Goal: Transaction & Acquisition: Purchase product/service

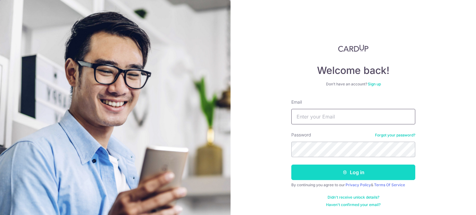
type input "[EMAIL_ADDRESS][DOMAIN_NAME]"
click at [329, 173] on button "Log in" at bounding box center [353, 172] width 124 height 15
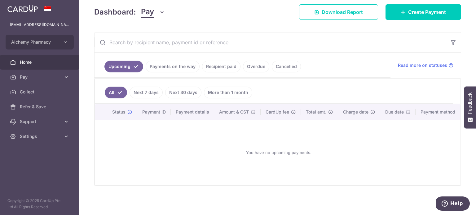
scroll to position [89, 0]
click at [22, 76] on span "Pay" at bounding box center [40, 77] width 41 height 6
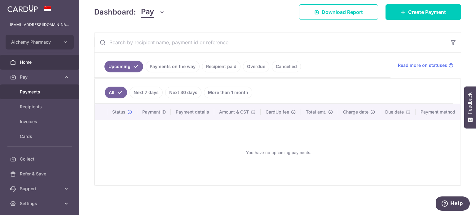
click at [40, 90] on span "Payments" at bounding box center [40, 92] width 41 height 6
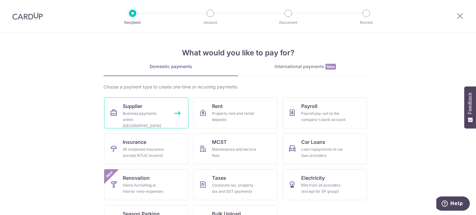
click at [142, 111] on div "Business payments within Singapore" at bounding box center [145, 120] width 45 height 19
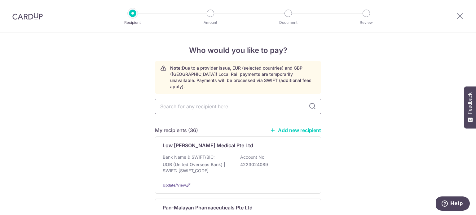
click at [211, 103] on input "text" at bounding box center [238, 106] width 166 height 15
type input "dch"
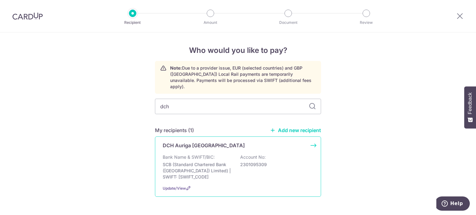
click at [197, 142] on p "DCH Auriga Singapore" at bounding box center [204, 145] width 82 height 7
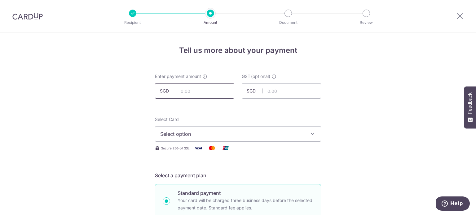
click at [180, 93] on input "text" at bounding box center [194, 90] width 79 height 15
type input "1,257.96"
click at [272, 131] on span "Select option" at bounding box center [232, 133] width 144 height 7
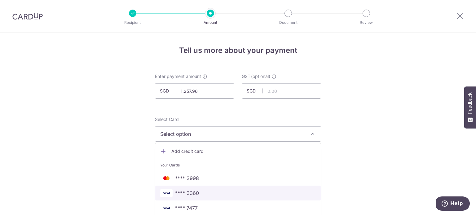
click at [196, 194] on span "**** 3360" at bounding box center [187, 193] width 24 height 7
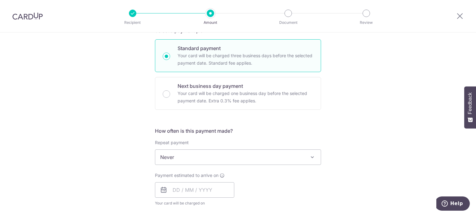
scroll to position [155, 0]
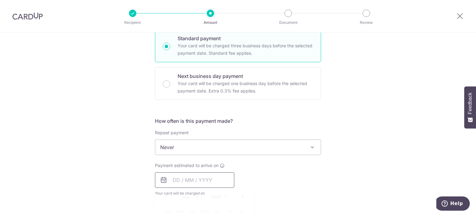
click at [172, 178] on input "text" at bounding box center [194, 179] width 79 height 15
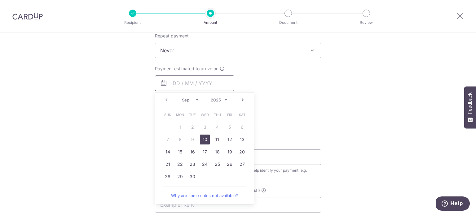
scroll to position [279, 0]
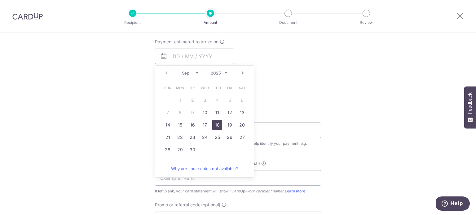
click at [214, 123] on link "18" at bounding box center [217, 125] width 10 height 10
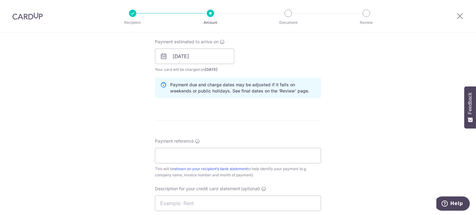
click at [162, 56] on icon at bounding box center [163, 56] width 7 height 7
click at [187, 56] on input "[DATE]" at bounding box center [194, 56] width 79 height 15
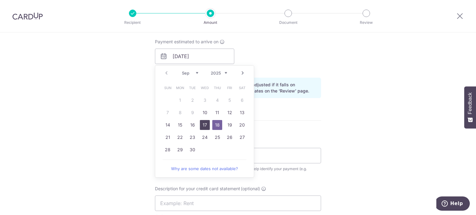
click at [205, 124] on link "17" at bounding box center [205, 125] width 10 height 10
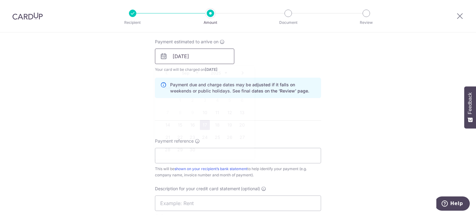
click at [171, 56] on input "17/09/2025" at bounding box center [194, 56] width 79 height 15
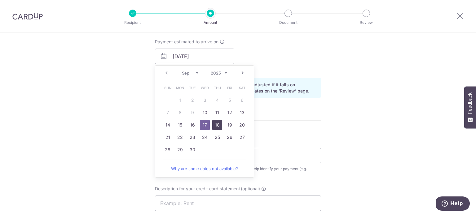
click at [217, 124] on link "18" at bounding box center [217, 125] width 10 height 10
type input "[DATE]"
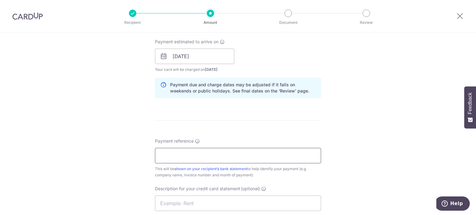
click at [192, 159] on input "Payment reference" at bounding box center [238, 155] width 166 height 15
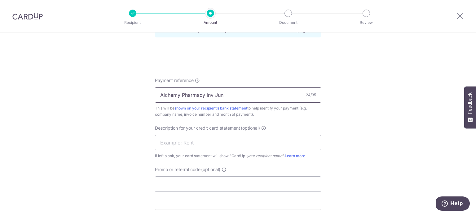
scroll to position [341, 0]
type input "Alchemy Pharmacy inv Jun"
click at [198, 148] on input "text" at bounding box center [238, 141] width 166 height 15
click at [176, 143] on input "inv July DCH" at bounding box center [238, 141] width 166 height 15
type input "inv Jun DCH"
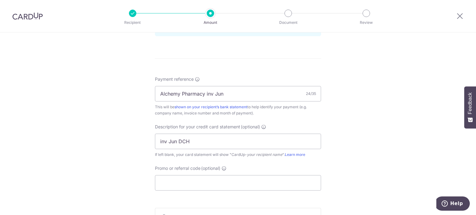
click at [212, 150] on div "Description for your credit card statement (optional) inv Jun DCH If left blank…" at bounding box center [238, 141] width 166 height 34
click at [202, 180] on input "Promo or referral code (optional)" at bounding box center [238, 182] width 166 height 15
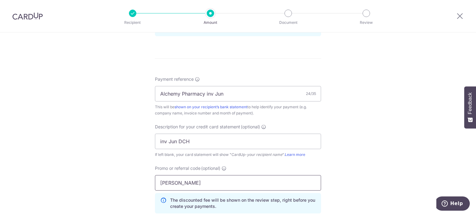
click at [193, 185] on input "BOFF" at bounding box center [238, 182] width 166 height 15
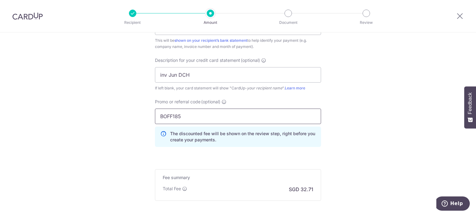
scroll to position [434, 0]
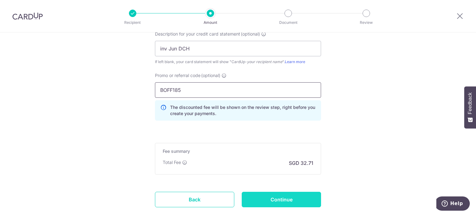
type input "BOFF185"
click at [285, 199] on input "Continue" at bounding box center [281, 199] width 79 height 15
type input "Create Schedule"
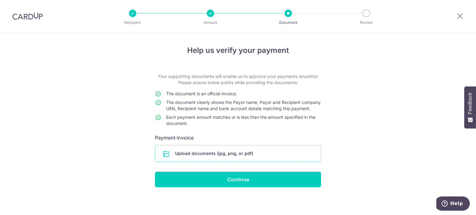
click at [198, 161] on input "file" at bounding box center [237, 154] width 165 height 16
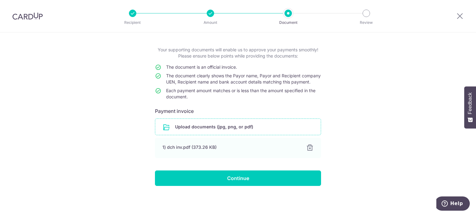
scroll to position [32, 0]
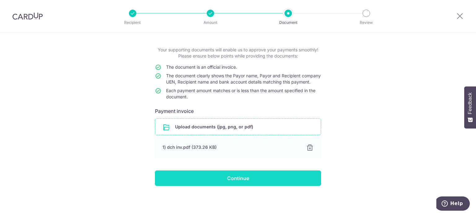
click at [212, 182] on input "Continue" at bounding box center [238, 178] width 166 height 15
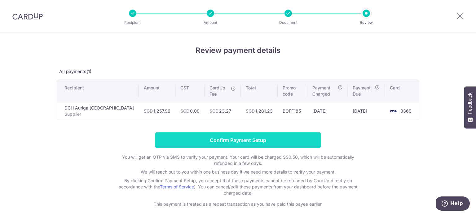
click at [212, 140] on input "Confirm Payment Setup" at bounding box center [238, 140] width 166 height 15
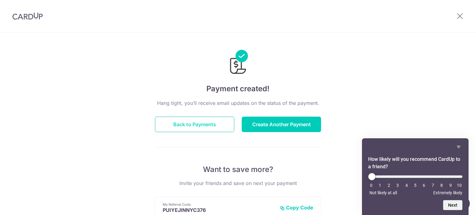
click at [211, 126] on button "Back to Payments" at bounding box center [194, 124] width 79 height 15
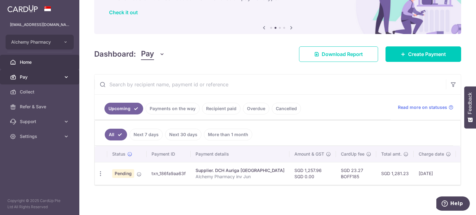
click at [41, 80] on span "Pay" at bounding box center [40, 77] width 41 height 6
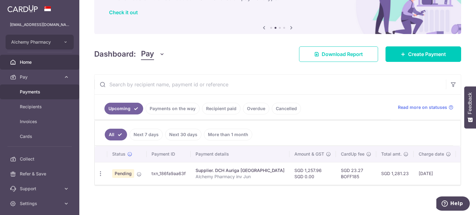
click at [38, 92] on span "Payments" at bounding box center [40, 92] width 41 height 6
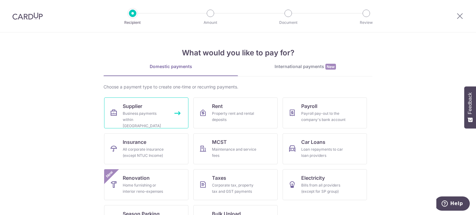
click at [123, 115] on div "Business payments within Singapore" at bounding box center [145, 120] width 45 height 19
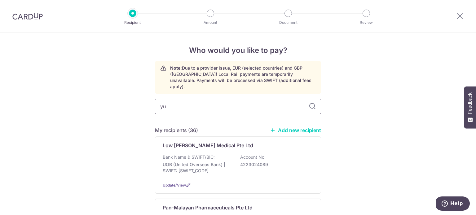
type input "yuk"
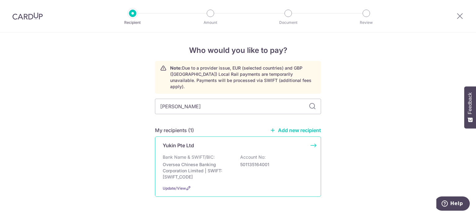
click at [180, 142] on p "Yukin Pte Ltd" at bounding box center [178, 145] width 31 height 7
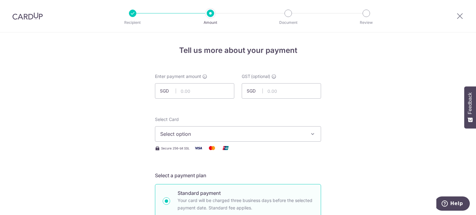
click at [191, 136] on span "Select option" at bounding box center [232, 133] width 144 height 7
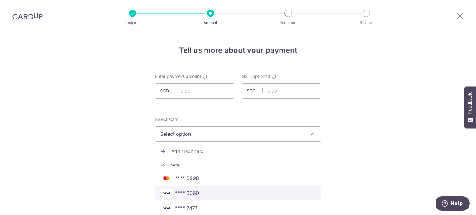
click at [183, 191] on span "**** 3360" at bounding box center [187, 193] width 24 height 7
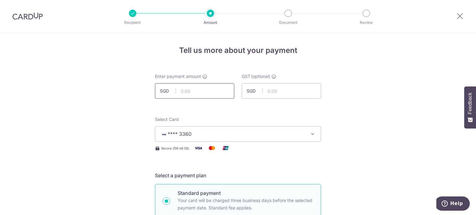
click at [181, 90] on input "text" at bounding box center [194, 90] width 79 height 15
type input "629.91"
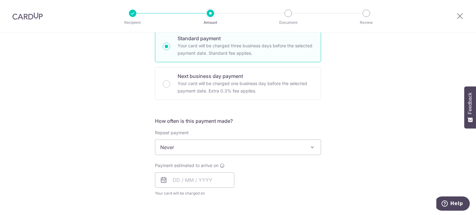
scroll to position [186, 0]
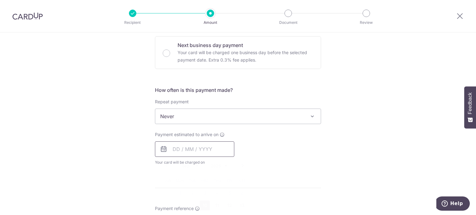
click at [174, 150] on input "text" at bounding box center [194, 149] width 79 height 15
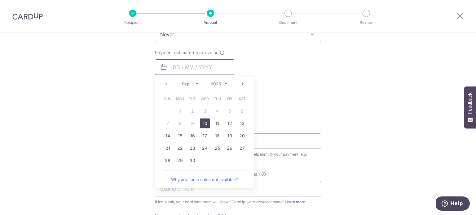
scroll to position [279, 0]
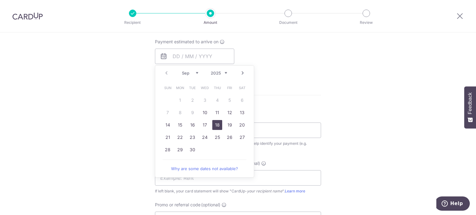
click at [219, 125] on link "18" at bounding box center [217, 125] width 10 height 10
type input "[DATE]"
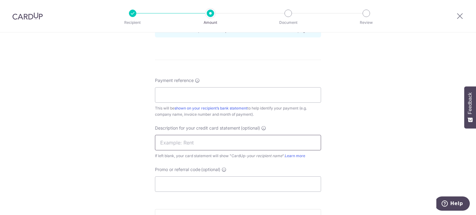
scroll to position [341, 0]
click at [173, 94] on input "Payment reference" at bounding box center [238, 93] width 166 height 15
type input "Alchemy Pharmacy inv Jun"
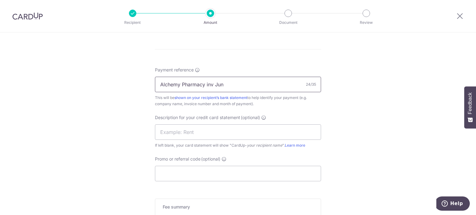
scroll to position [403, 0]
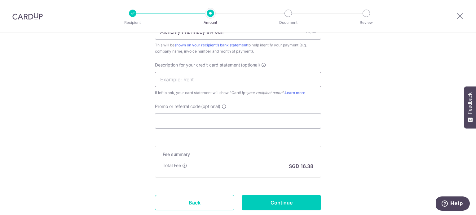
click at [177, 84] on input "text" at bounding box center [238, 79] width 166 height 15
type input "inv Jun Yukin"
click at [181, 117] on input "Promo or referral code (optional)" at bounding box center [238, 120] width 166 height 15
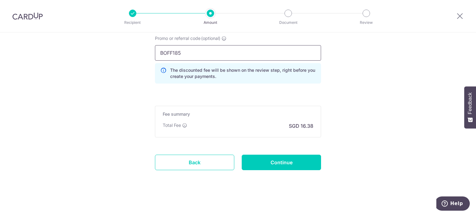
scroll to position [471, 0]
type input "BOFF185"
click at [258, 159] on input "Continue" at bounding box center [281, 162] width 79 height 15
type input "Create Schedule"
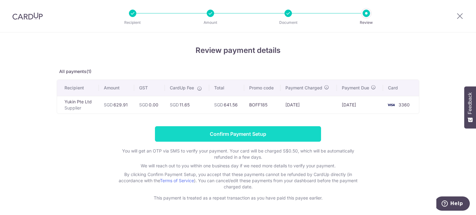
click at [213, 135] on input "Confirm Payment Setup" at bounding box center [238, 133] width 166 height 15
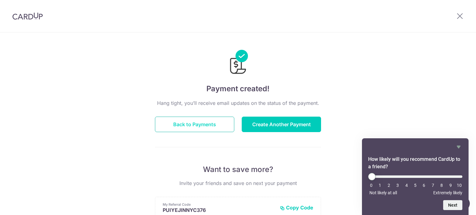
click at [185, 125] on button "Back to Payments" at bounding box center [194, 124] width 79 height 15
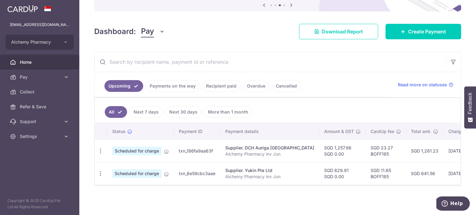
click at [39, 63] on span "Home" at bounding box center [40, 62] width 41 height 6
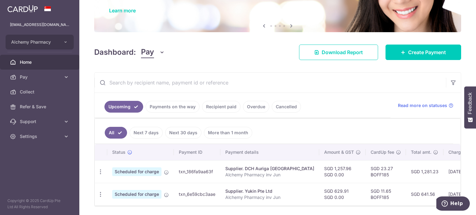
scroll to position [62, 0]
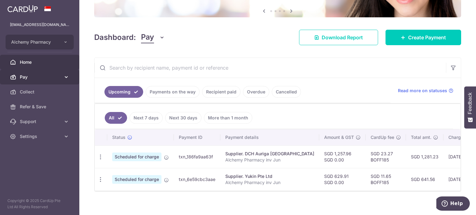
click at [33, 77] on span "Pay" at bounding box center [40, 77] width 41 height 6
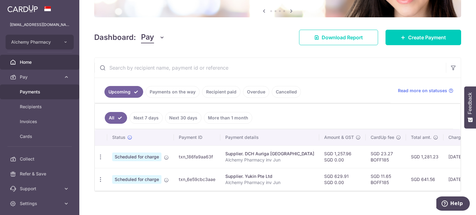
click at [43, 92] on span "Payments" at bounding box center [40, 92] width 41 height 6
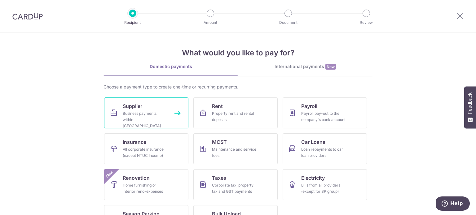
click at [138, 109] on span "Supplier" at bounding box center [133, 105] width 20 height 7
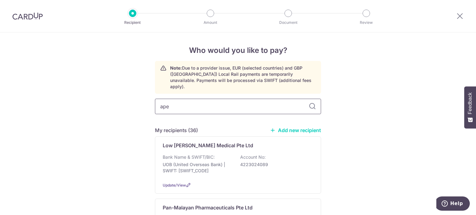
type input "apex"
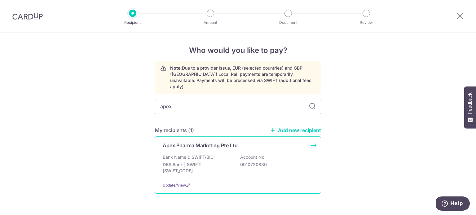
click at [186, 142] on p "Apex Pharma Marketing Pte Ltd" at bounding box center [200, 145] width 75 height 7
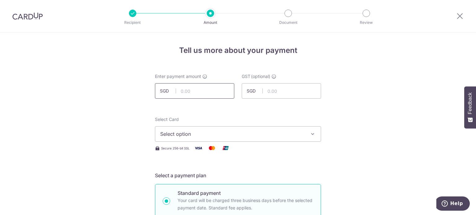
click at [180, 93] on input "text" at bounding box center [194, 90] width 79 height 15
type input "677.34"
click at [203, 92] on input "677.34" at bounding box center [194, 90] width 79 height 15
click at [233, 134] on span "Select option" at bounding box center [232, 133] width 144 height 7
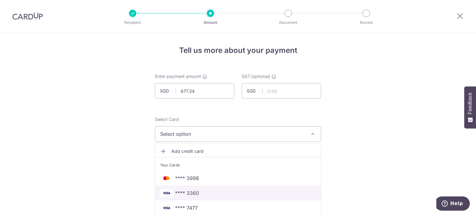
click at [196, 193] on span "**** 3360" at bounding box center [187, 193] width 24 height 7
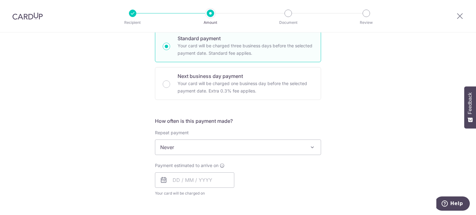
scroll to position [186, 0]
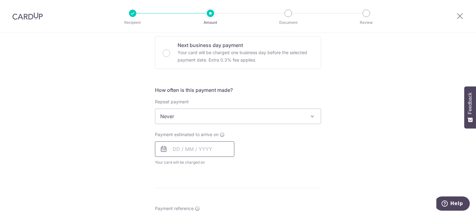
click at [184, 149] on input "text" at bounding box center [194, 149] width 79 height 15
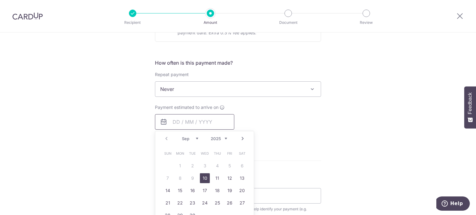
scroll to position [248, 0]
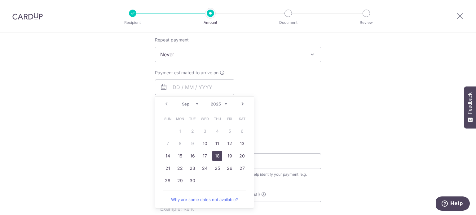
click at [218, 157] on link "18" at bounding box center [217, 156] width 10 height 10
type input "[DATE]"
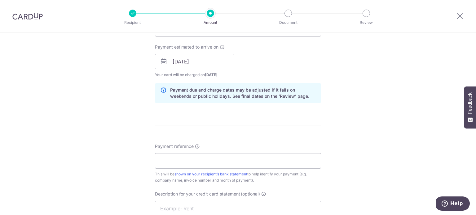
scroll to position [310, 0]
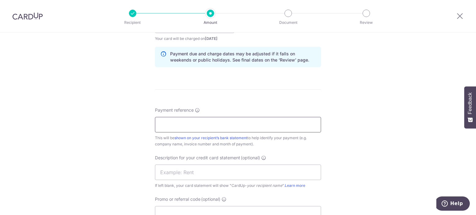
click at [184, 127] on input "Payment reference" at bounding box center [238, 124] width 166 height 15
type input "Alchemy Pharmacy inv Jun"
click at [201, 177] on input "text" at bounding box center [238, 172] width 166 height 15
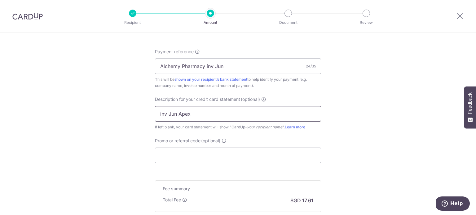
scroll to position [372, 0]
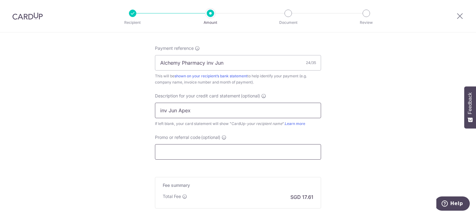
type input "inv Jun Apex"
click at [196, 158] on input "Promo or referral code (optional)" at bounding box center [238, 151] width 166 height 15
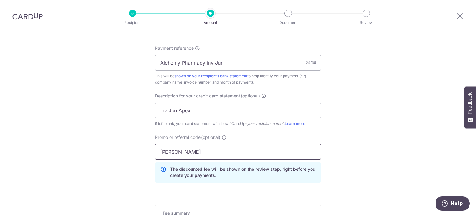
click at [198, 158] on input "BOFF" at bounding box center [238, 151] width 166 height 15
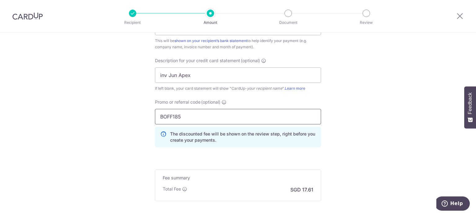
scroll to position [434, 0]
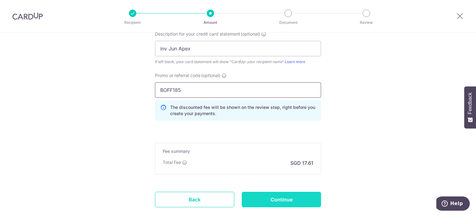
type input "BOFF185"
click at [283, 198] on input "Continue" at bounding box center [281, 199] width 79 height 15
type input "Create Schedule"
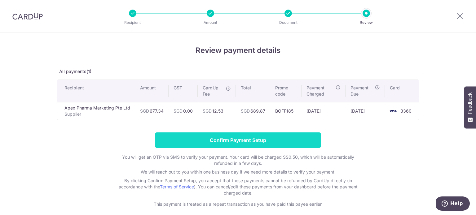
click at [263, 141] on input "Confirm Payment Setup" at bounding box center [238, 140] width 166 height 15
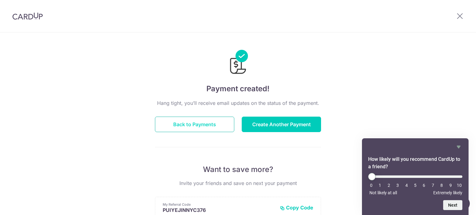
click at [183, 124] on button "Back to Payments" at bounding box center [194, 124] width 79 height 15
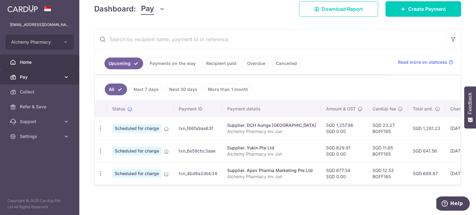
click at [43, 75] on span "Pay" at bounding box center [40, 77] width 41 height 6
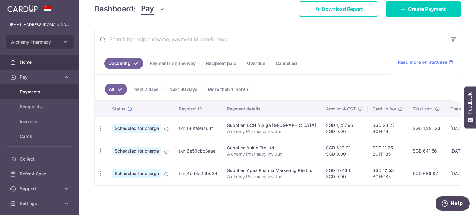
click at [37, 93] on span "Payments" at bounding box center [40, 92] width 41 height 6
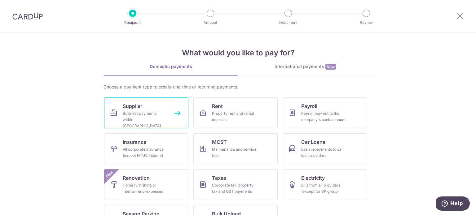
click at [126, 111] on div "Business payments within [GEOGRAPHIC_DATA]" at bounding box center [145, 120] width 45 height 19
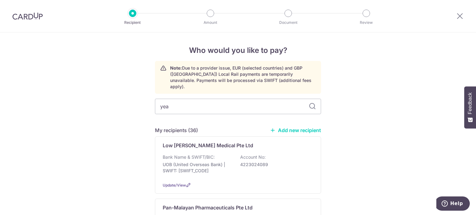
type input "yeap"
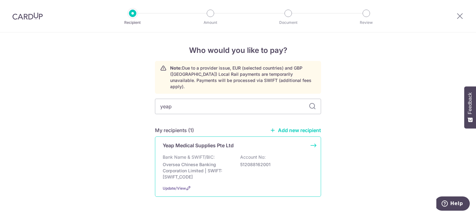
click at [179, 142] on p "Yeap Medical Supplies Pte Ltd" at bounding box center [198, 145] width 71 height 7
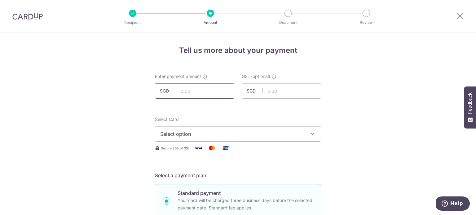
click at [182, 92] on input "text" at bounding box center [194, 90] width 79 height 15
type input "417.52"
click at [200, 92] on input "417.52" at bounding box center [194, 90] width 79 height 15
drag, startPoint x: 196, startPoint y: 91, endPoint x: 177, endPoint y: 93, distance: 18.7
click at [177, 93] on input "417.52" at bounding box center [194, 90] width 79 height 15
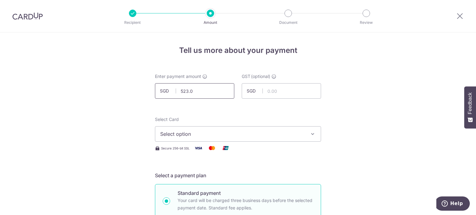
type input "523.05"
click at [191, 134] on span "Select option" at bounding box center [232, 133] width 144 height 7
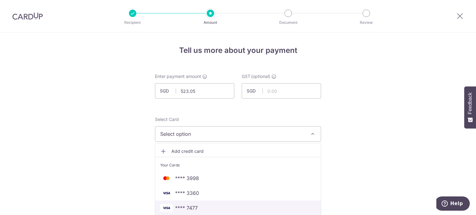
click at [185, 207] on span "**** 7477" at bounding box center [186, 207] width 23 height 7
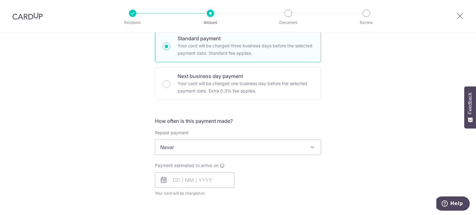
scroll to position [186, 0]
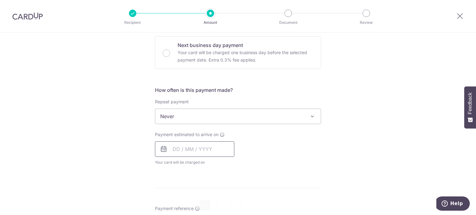
click at [173, 151] on input "text" at bounding box center [194, 149] width 79 height 15
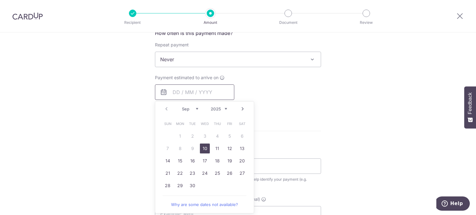
scroll to position [279, 0]
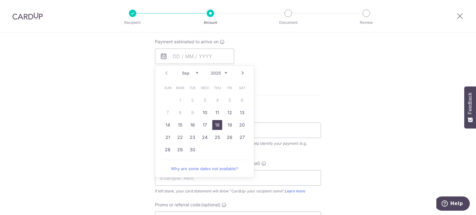
click at [212, 126] on link "18" at bounding box center [217, 125] width 10 height 10
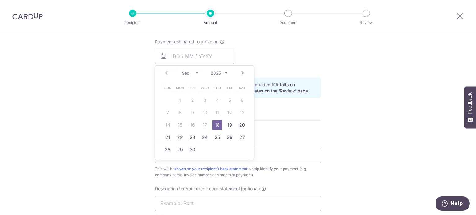
type input "[DATE]"
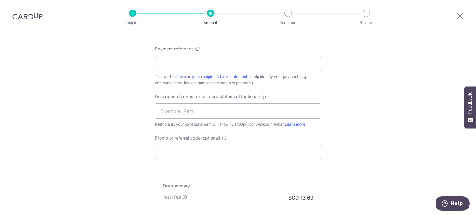
scroll to position [372, 0]
click at [156, 62] on input "Payment reference" at bounding box center [238, 62] width 166 height 15
type input "Alchemy Pharmacy inv Jun"
click at [192, 110] on input "text" at bounding box center [238, 110] width 166 height 15
type input "inv Jun PF"
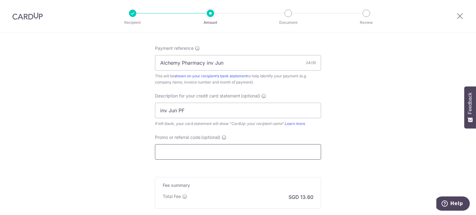
click at [202, 156] on input "Promo or referral code (optional)" at bounding box center [238, 151] width 166 height 15
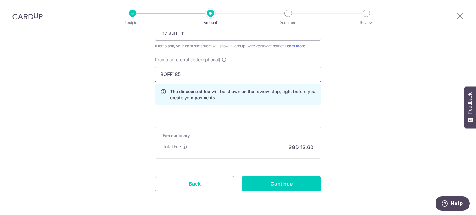
scroll to position [464, 0]
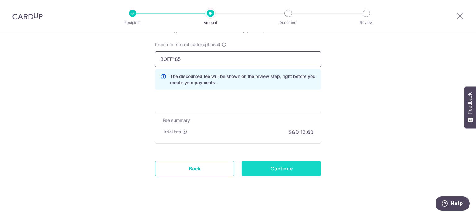
type input "BOFF185"
click at [299, 166] on input "Continue" at bounding box center [281, 168] width 79 height 15
type input "Create Schedule"
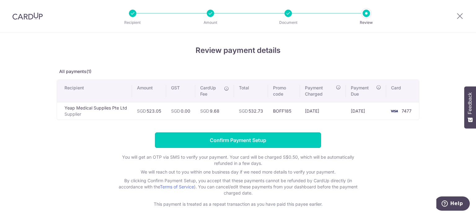
click at [278, 135] on input "Confirm Payment Setup" at bounding box center [238, 140] width 166 height 15
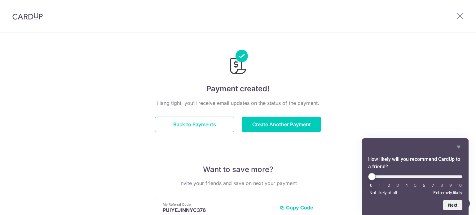
click at [209, 124] on button "Back to Payments" at bounding box center [194, 124] width 79 height 15
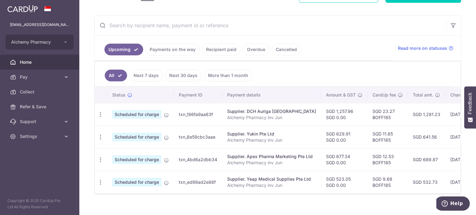
scroll to position [115, 0]
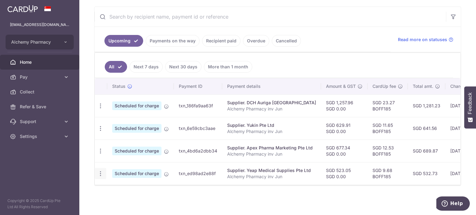
click at [99, 171] on icon "button" at bounding box center [100, 174] width 7 height 7
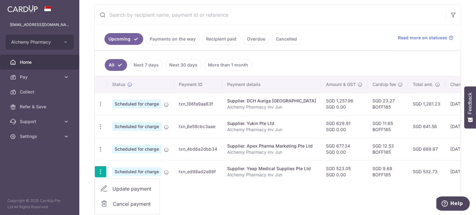
click at [122, 204] on span "Cancel payment" at bounding box center [133, 203] width 41 height 7
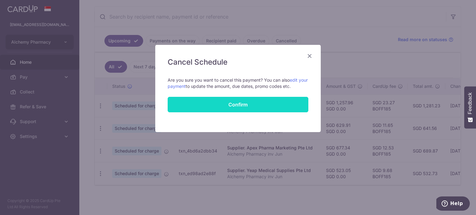
click at [237, 101] on button "Confirm" at bounding box center [238, 104] width 141 height 15
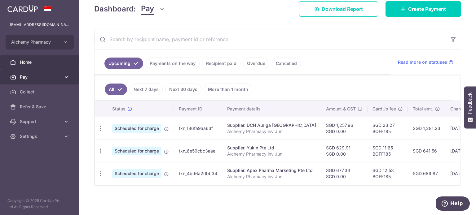
click at [25, 78] on span "Pay" at bounding box center [40, 77] width 41 height 6
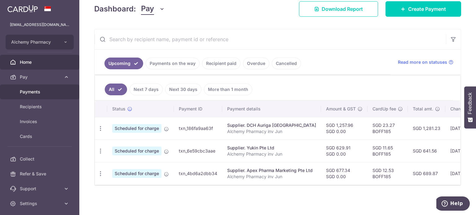
click at [35, 93] on span "Payments" at bounding box center [40, 92] width 41 height 6
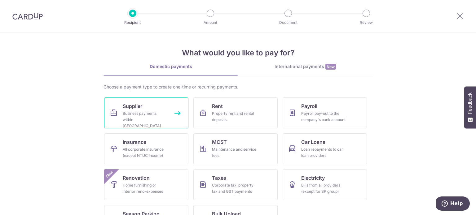
click at [153, 111] on div "Business payments within [GEOGRAPHIC_DATA]" at bounding box center [145, 120] width 45 height 19
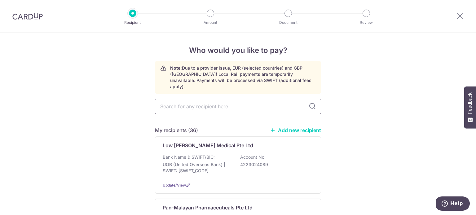
drag, startPoint x: 0, startPoint y: 0, endPoint x: 180, endPoint y: 97, distance: 204.1
click at [179, 99] on input "text" at bounding box center [238, 106] width 166 height 15
type input "phar"
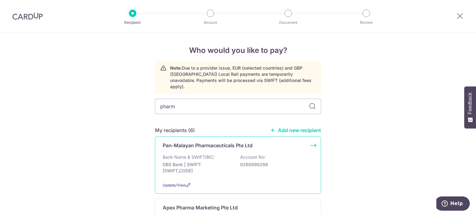
type input "pharma"
type input "p"
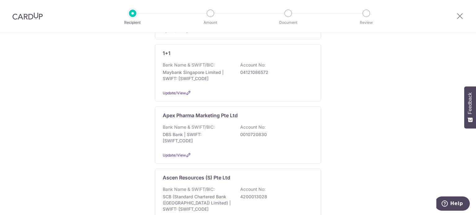
scroll to position [31, 0]
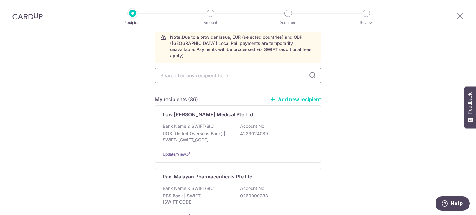
click at [178, 69] on input "text" at bounding box center [238, 75] width 166 height 15
type input "phar"
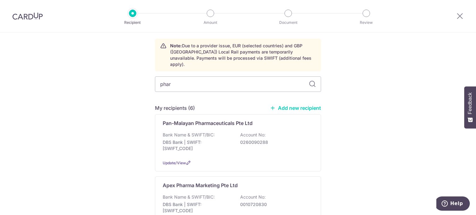
scroll to position [0, 0]
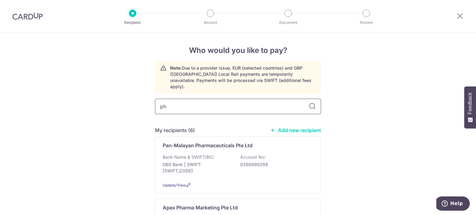
type input "p"
type input "pharm"
type input "p"
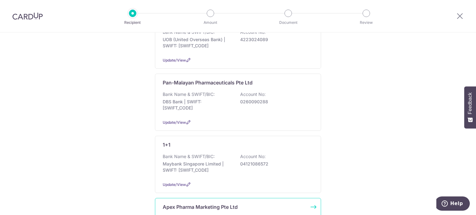
scroll to position [1, 0]
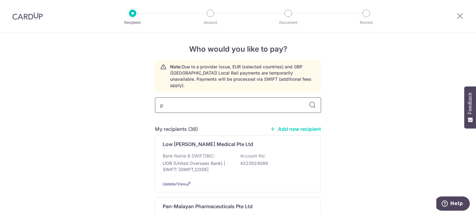
type input "ph"
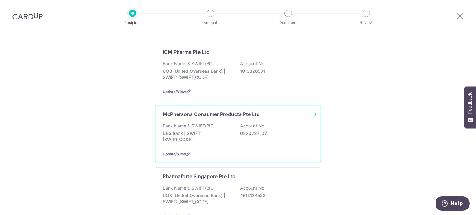
scroll to position [249, 0]
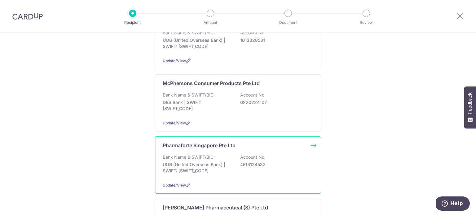
click at [195, 142] on p "Pharmaforte Singapore Pte Ltd" at bounding box center [199, 145] width 73 height 7
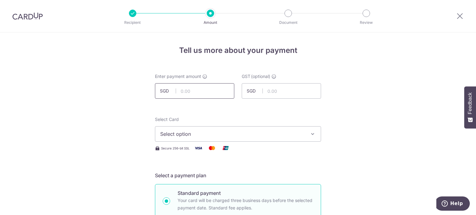
click at [178, 93] on input "text" at bounding box center [194, 90] width 79 height 15
type input "523.05"
click at [207, 96] on input "523.05" at bounding box center [194, 90] width 79 height 15
click at [204, 133] on span "Select option" at bounding box center [232, 133] width 144 height 7
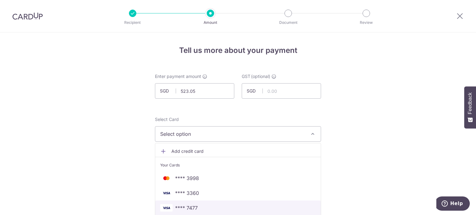
click at [194, 208] on span "**** 7477" at bounding box center [186, 207] width 23 height 7
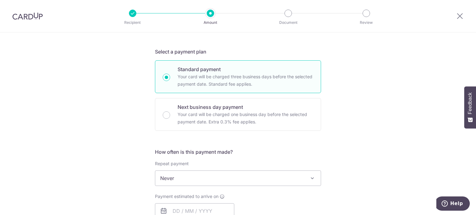
scroll to position [186, 0]
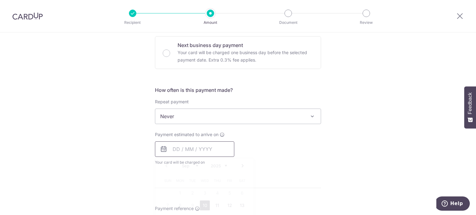
click at [175, 149] on input "text" at bounding box center [194, 149] width 79 height 15
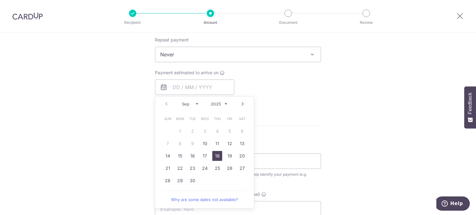
click at [212, 157] on link "18" at bounding box center [217, 156] width 10 height 10
type input "[DATE]"
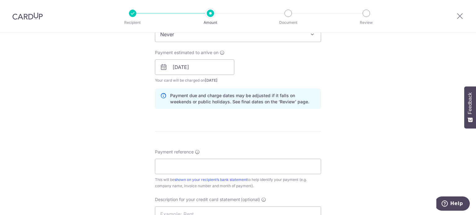
scroll to position [279, 0]
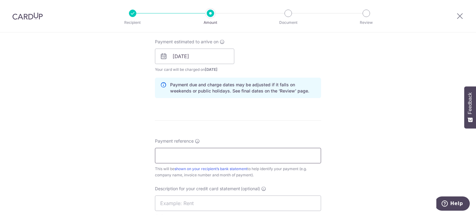
click at [202, 159] on input "Payment reference" at bounding box center [238, 155] width 166 height 15
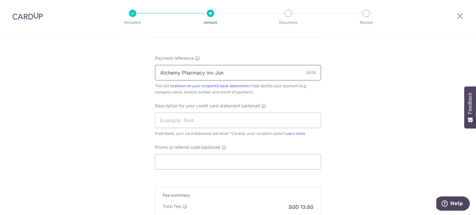
scroll to position [372, 0]
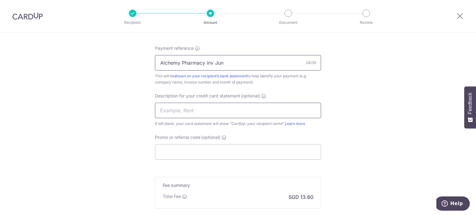
type input "Alchemy Pharmacy inv Jun"
click at [190, 111] on input "text" at bounding box center [238, 110] width 166 height 15
type input "inv Jun PF"
click at [199, 148] on input "Promo or referral code (optional)" at bounding box center [238, 151] width 166 height 15
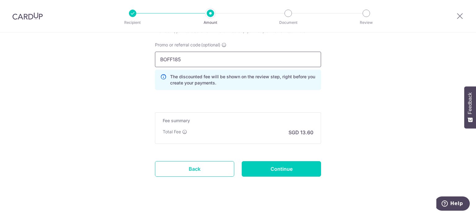
scroll to position [464, 0]
type input "BOFF185"
click at [286, 167] on input "Continue" at bounding box center [281, 168] width 79 height 15
type input "Create Schedule"
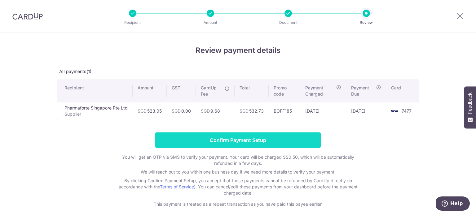
click at [234, 140] on input "Confirm Payment Setup" at bounding box center [238, 140] width 166 height 15
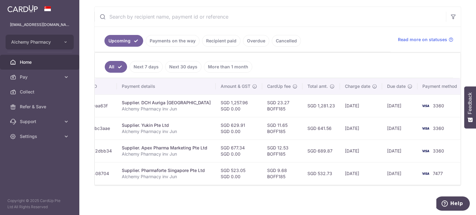
scroll to position [53, 0]
